Goal: Task Accomplishment & Management: Complete application form

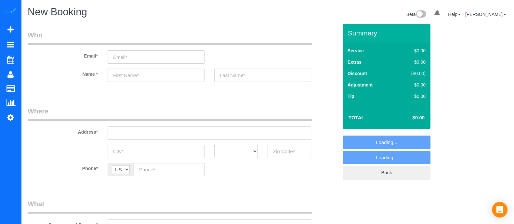
select select "object:885"
click at [130, 77] on input "text" at bounding box center [156, 75] width 97 height 13
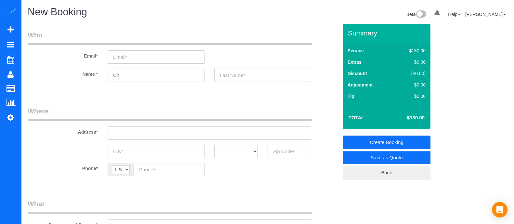
type input "C"
type input "[PERSON_NAME]"
click at [193, 139] on input "text" at bounding box center [209, 132] width 203 height 13
drag, startPoint x: 153, startPoint y: 136, endPoint x: 96, endPoint y: 132, distance: 57.0
click at [96, 132] on div "Address* [STREET_ADDRESS]" at bounding box center [183, 122] width 320 height 33
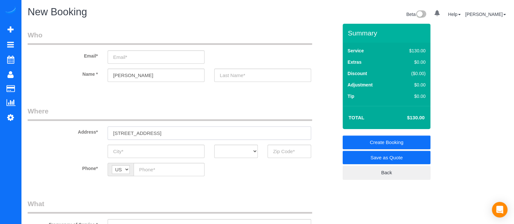
type input "[STREET_ADDRESS]"
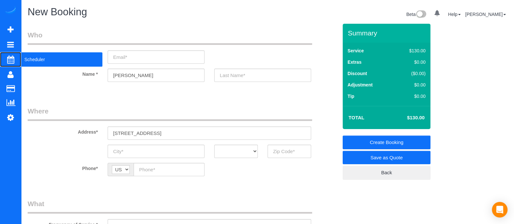
click at [51, 59] on span "Scheduler" at bounding box center [61, 59] width 81 height 15
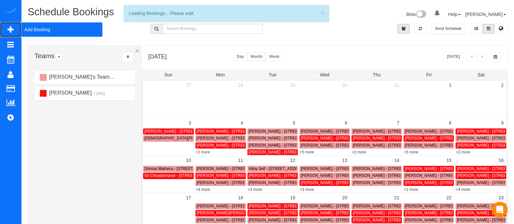
click at [27, 31] on span "Add Booking" at bounding box center [61, 29] width 81 height 15
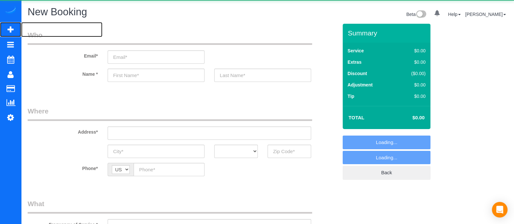
select select "object:1466"
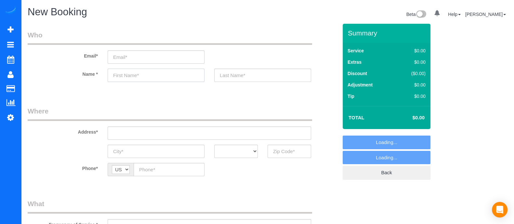
click at [129, 80] on input "text" at bounding box center [156, 75] width 97 height 13
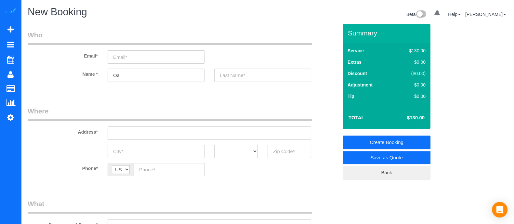
type input "O"
type input "[PERSON_NAME]"
click at [301, 153] on input "text" at bounding box center [289, 151] width 44 height 13
click at [274, 149] on input "30067" at bounding box center [289, 151] width 44 height 13
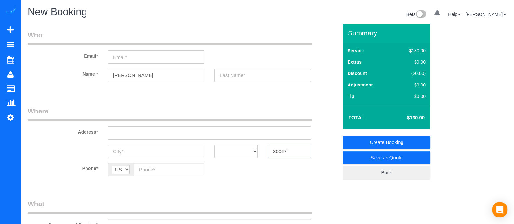
type input "30067"
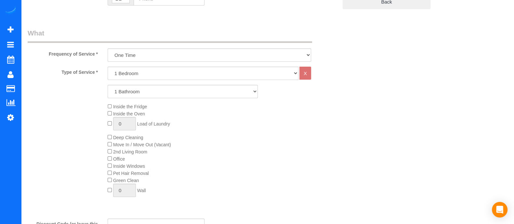
scroll to position [169, 0]
click at [139, 74] on select "1 Bedroom 2 Bedrooms 3 Bedrooms 4 Bedrooms 5 Bedrooms 6 Bedrooms" at bounding box center [203, 74] width 191 height 13
select select "3"
click at [108, 68] on select "1 Bedroom 2 Bedrooms 3 Bedrooms 4 Bedrooms 5 Bedrooms 6 Bedrooms" at bounding box center [203, 74] width 191 height 13
click at [129, 98] on select "1 Bathroom 2 Bathrooms 3 Bathrooms 4 Bathrooms 5 Bathrooms 6 Bathrooms" at bounding box center [183, 92] width 150 height 13
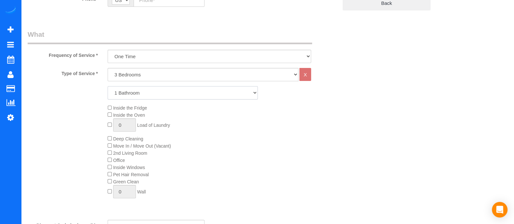
select select "4"
click at [108, 86] on select "1 Bathroom 2 Bathrooms 3 Bathrooms 4 Bathrooms 5 Bathrooms 6 Bathrooms" at bounding box center [183, 92] width 150 height 13
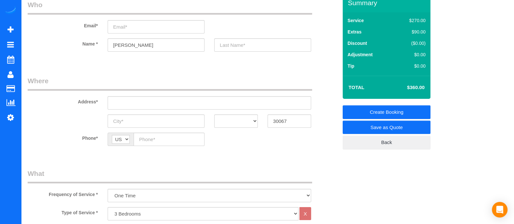
scroll to position [0, 0]
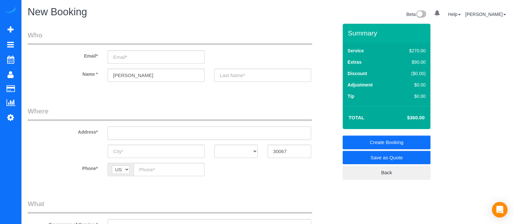
click at [167, 136] on input "text" at bounding box center [209, 132] width 203 height 13
drag, startPoint x: 172, startPoint y: 132, endPoint x: 93, endPoint y: 132, distance: 79.3
click at [93, 132] on div "Address* 1066 [GEOGRAPHIC_DATA] se" at bounding box center [183, 122] width 320 height 33
type input "1066 [GEOGRAPHIC_DATA] se"
